Goal: Transaction & Acquisition: Purchase product/service

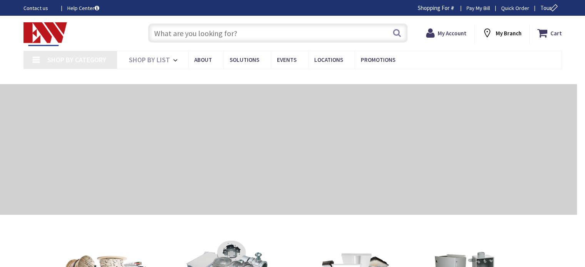
type input "[GEOGRAPHIC_DATA], [GEOGRAPHIC_DATA]"
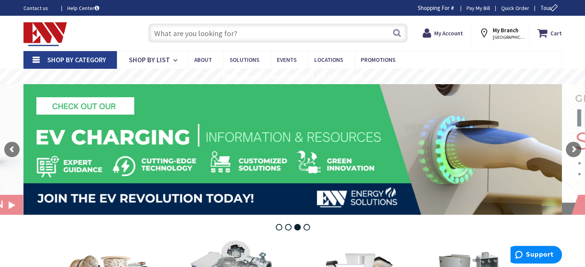
click at [162, 30] on input "text" at bounding box center [278, 32] width 260 height 19
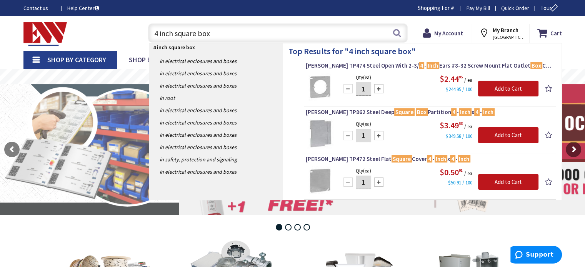
drag, startPoint x: 172, startPoint y: 30, endPoint x: 157, endPoint y: 33, distance: 15.9
click at [157, 33] on input "4 inch square box" at bounding box center [278, 32] width 260 height 19
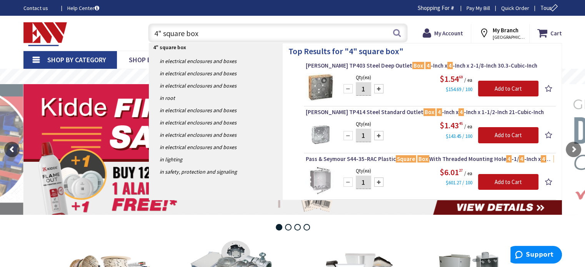
click at [199, 34] on input "4" square box" at bounding box center [278, 32] width 260 height 19
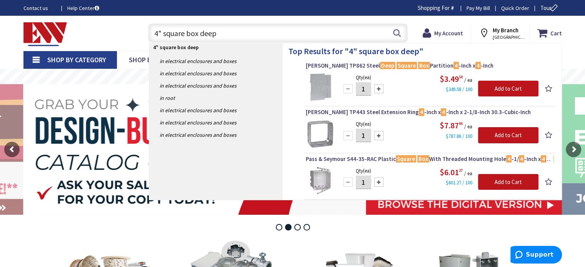
drag, startPoint x: 215, startPoint y: 34, endPoint x: 201, endPoint y: 35, distance: 14.7
click at [201, 35] on input "4" square box deep" at bounding box center [278, 32] width 260 height 19
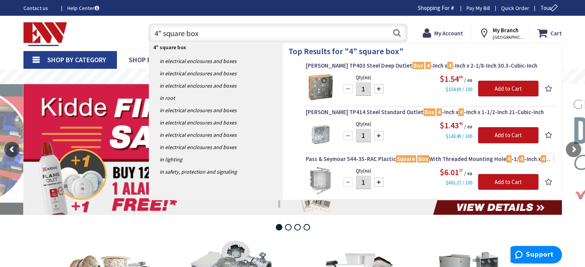
drag, startPoint x: 202, startPoint y: 31, endPoint x: 143, endPoint y: 29, distance: 59.7
click at [143, 29] on div "4" square box 4" square box Search" at bounding box center [275, 32] width 275 height 25
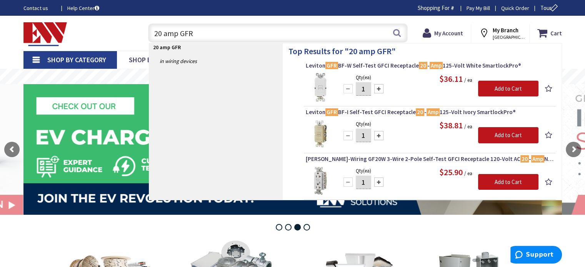
click at [196, 31] on input "20 amp GFR" at bounding box center [278, 32] width 260 height 19
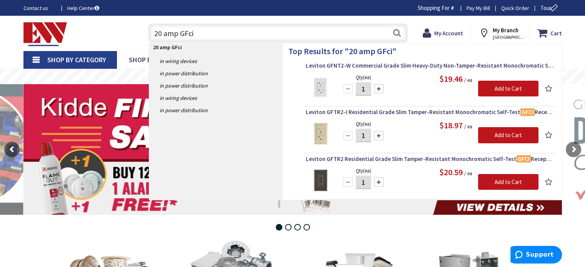
drag, startPoint x: 195, startPoint y: 32, endPoint x: 140, endPoint y: 33, distance: 55.0
click at [140, 33] on div "20 amp GFci 20 amp GFci Search" at bounding box center [275, 32] width 275 height 25
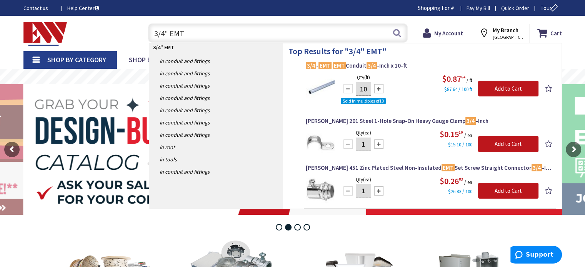
click at [190, 30] on input "3/4" EMT" at bounding box center [278, 32] width 260 height 19
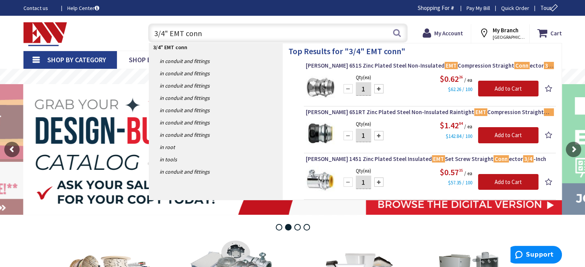
drag, startPoint x: 208, startPoint y: 30, endPoint x: 186, endPoint y: 34, distance: 22.3
click at [186, 34] on input "3/4" EMT conn" at bounding box center [278, 32] width 260 height 19
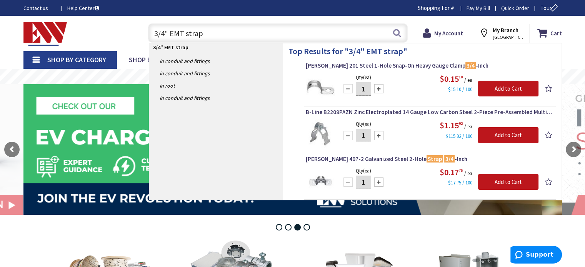
drag, startPoint x: 203, startPoint y: 29, endPoint x: 184, endPoint y: 36, distance: 19.7
click at [184, 36] on input "3/4" EMT strap" at bounding box center [278, 32] width 260 height 19
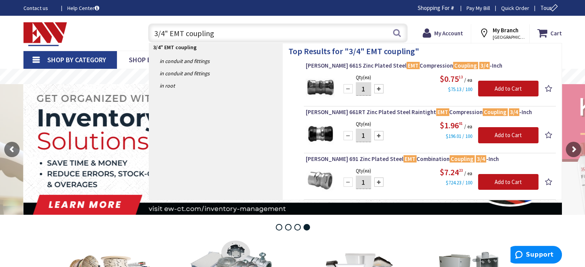
drag, startPoint x: 226, startPoint y: 34, endPoint x: 184, endPoint y: 36, distance: 41.6
click at [184, 36] on input "3/4" EMT coupling" at bounding box center [278, 32] width 260 height 19
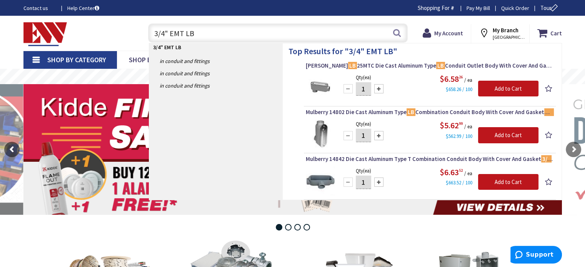
drag, startPoint x: 196, startPoint y: 32, endPoint x: 144, endPoint y: 35, distance: 52.0
click at [144, 35] on div "3/4" EMT LB 3/4" EMT LB Search" at bounding box center [275, 32] width 263 height 25
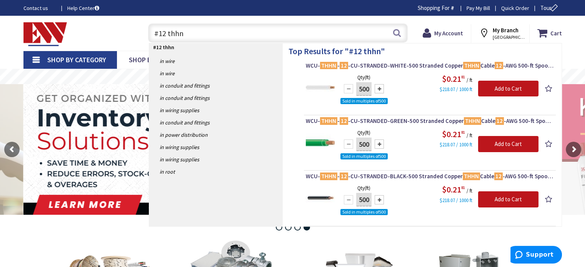
drag, startPoint x: 188, startPoint y: 29, endPoint x: 140, endPoint y: 33, distance: 47.9
click at [140, 33] on div "#12 thhn #12 thhn Search" at bounding box center [275, 32] width 275 height 25
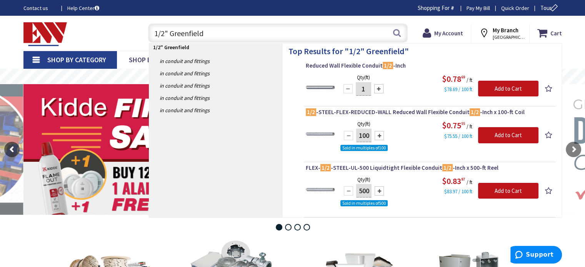
click at [207, 32] on input "1/2" Greenfield" at bounding box center [278, 32] width 260 height 19
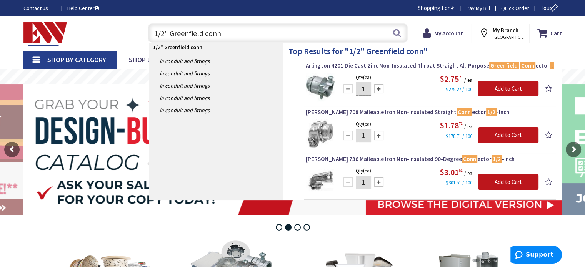
type input "1/2" Greenfield conn"
